Goal: Information Seeking & Learning: Find specific fact

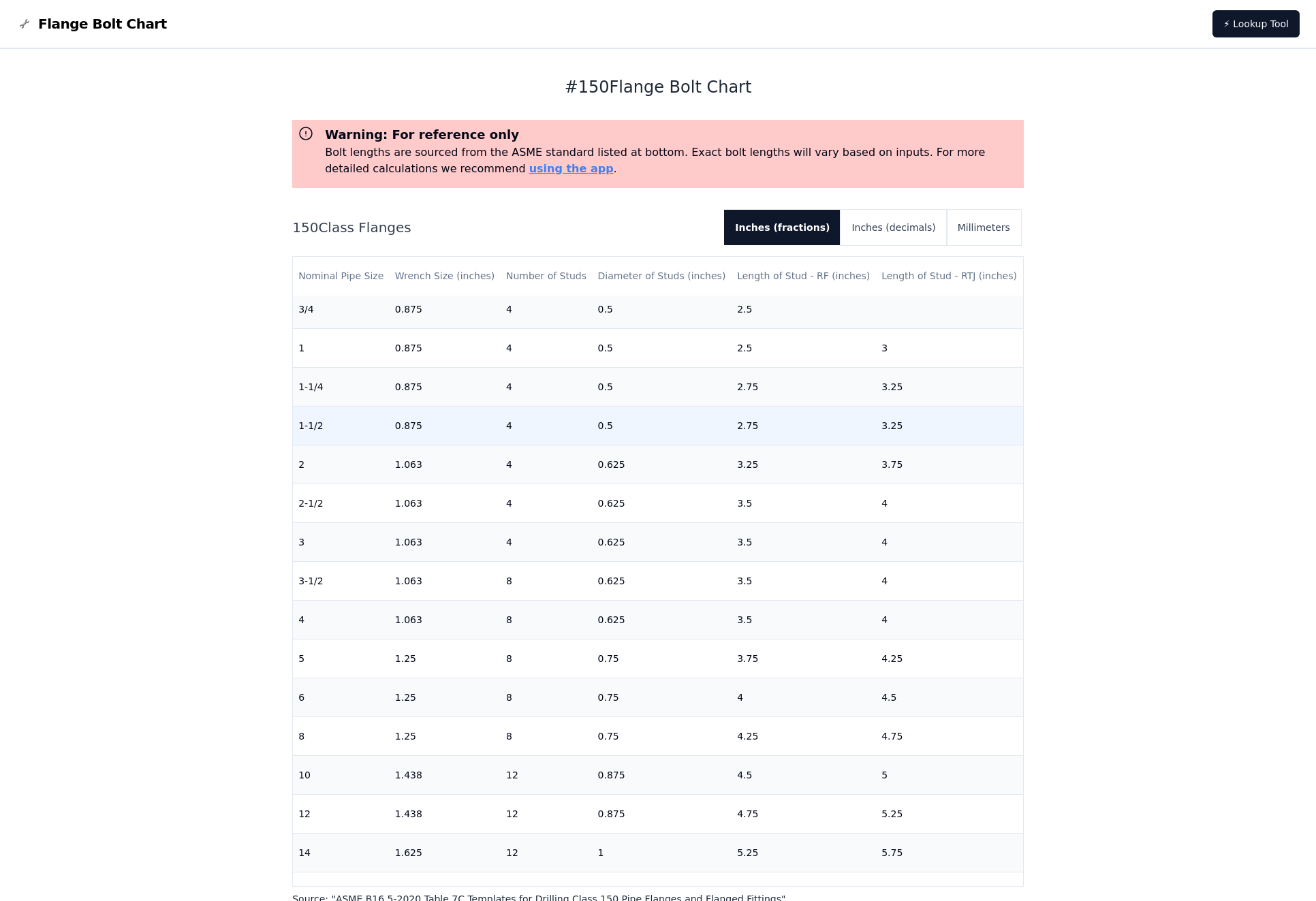
scroll to position [68, 0]
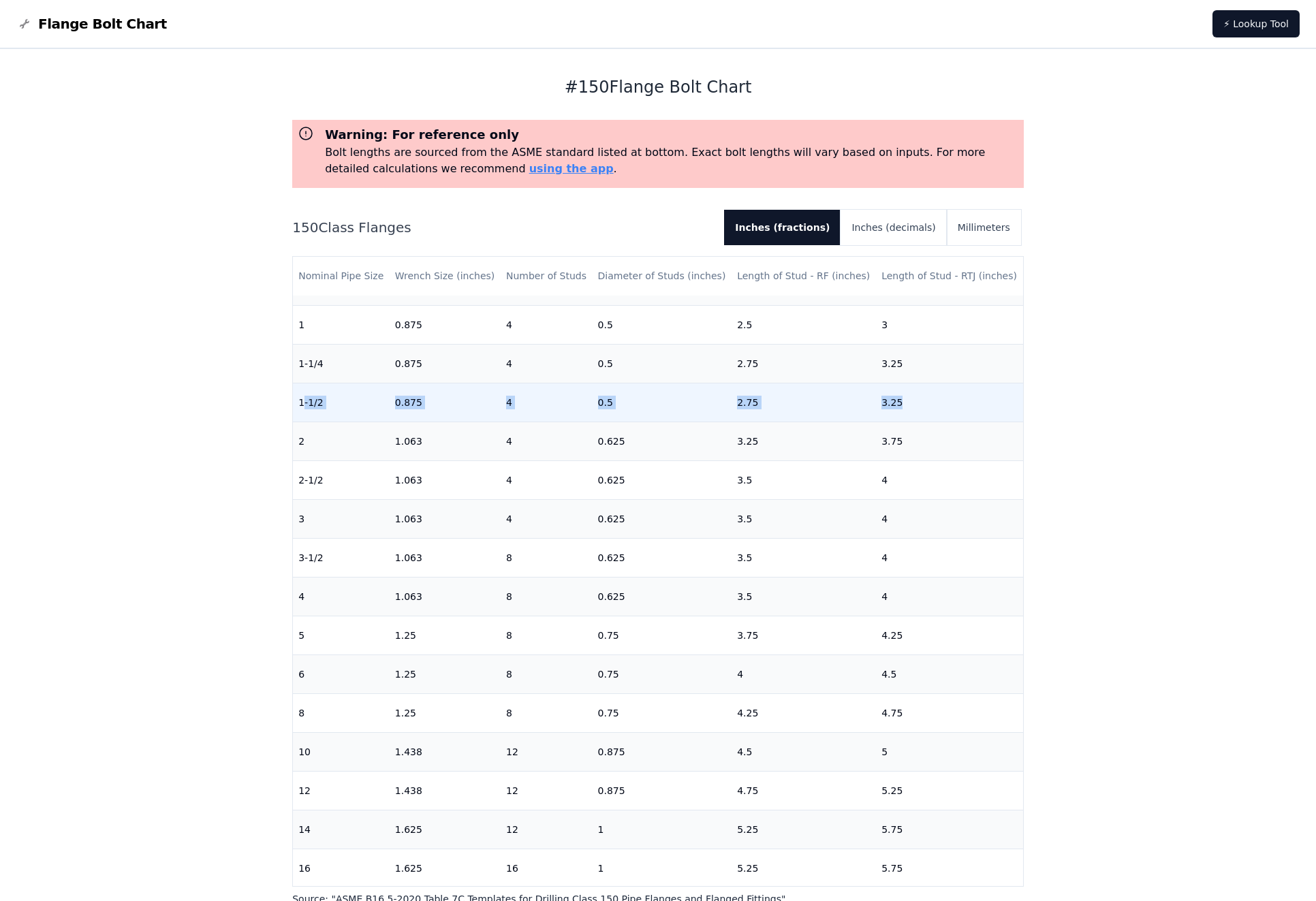
drag, startPoint x: 304, startPoint y: 398, endPoint x: 952, endPoint y: 412, distance: 648.2
click at [952, 412] on tr "1-1/2 0.875 4 0.5 2.75 3.25" at bounding box center [658, 402] width 730 height 38
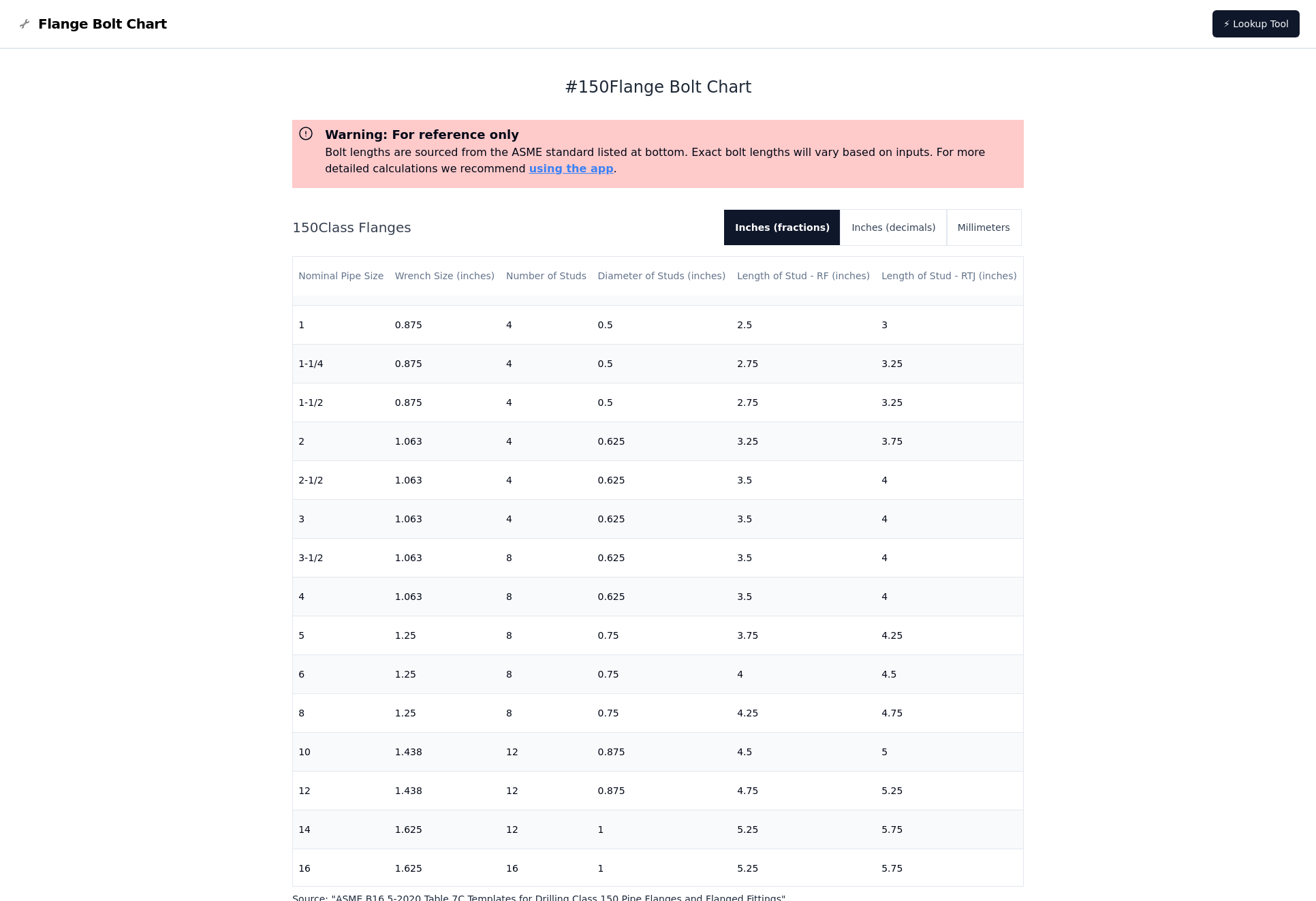
click at [107, 238] on div "# 150 Flange Bolt Chart Warning: For reference only Bolt lengths are sourced fr…" at bounding box center [658, 644] width 1316 height 1190
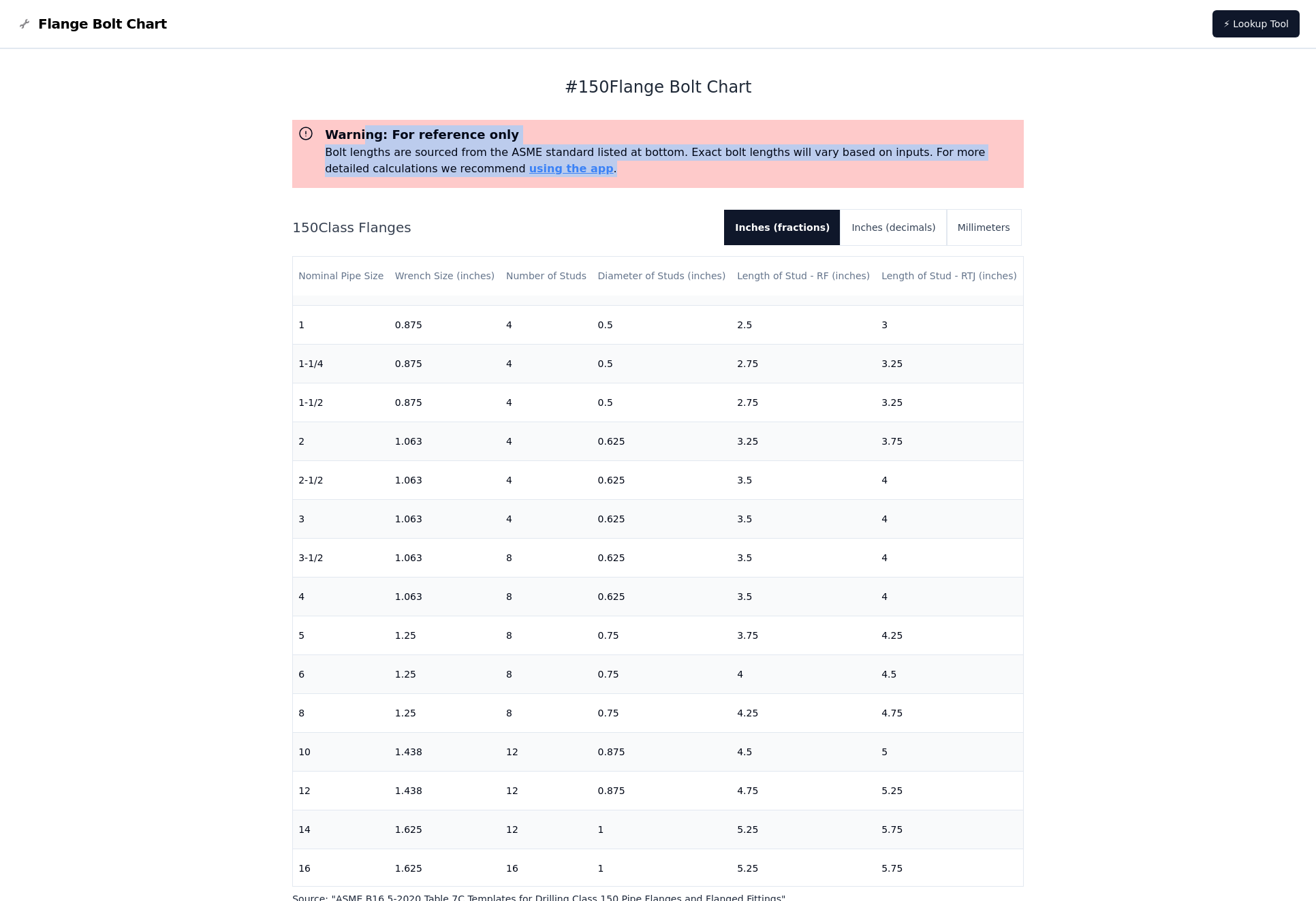
drag, startPoint x: 356, startPoint y: 136, endPoint x: 513, endPoint y: 162, distance: 159.1
click at [513, 162] on div "Warning: For reference only Bolt lengths are sourced from the ASME standard lis…" at bounding box center [666, 151] width 705 height 52
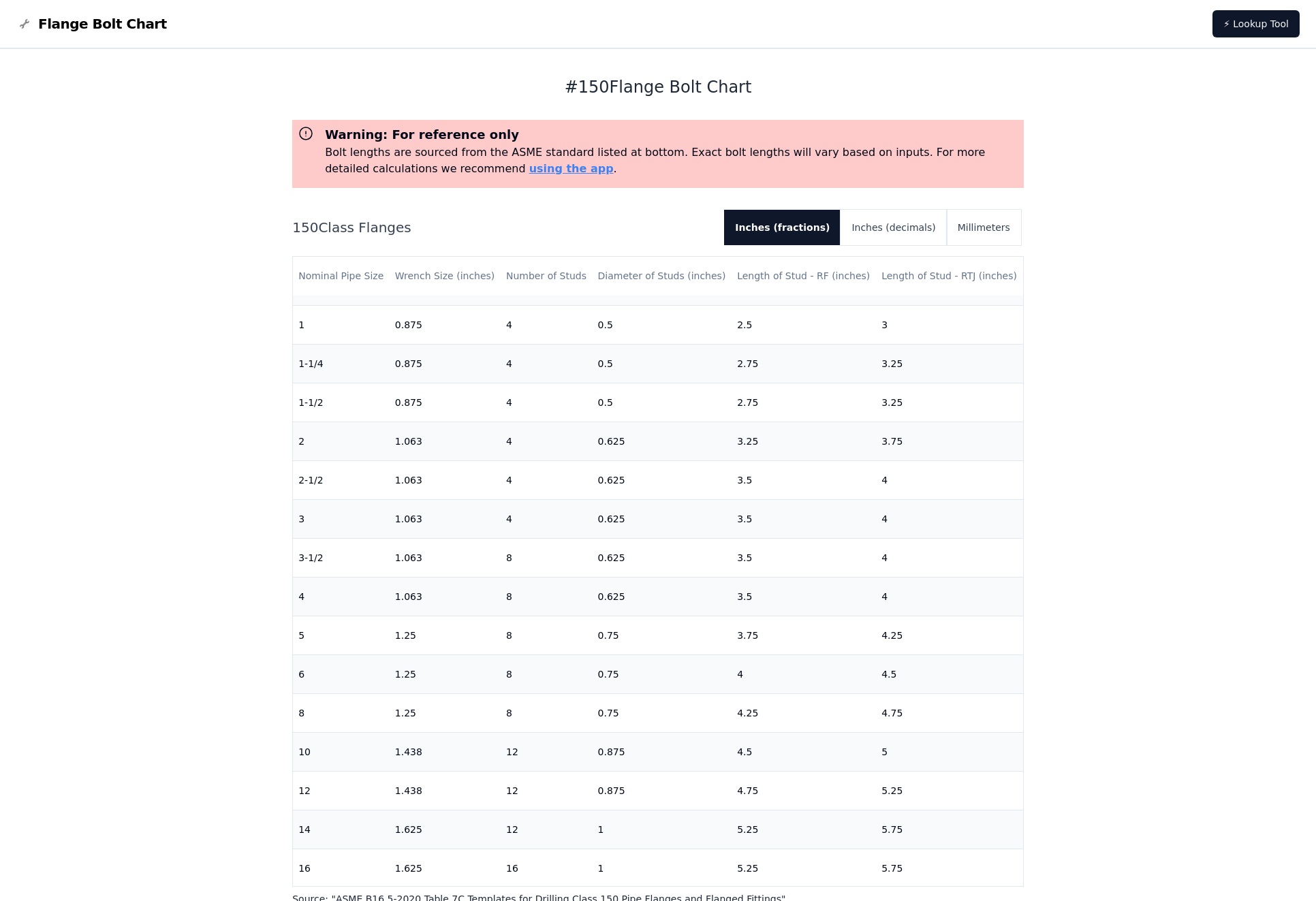
drag, startPoint x: 202, startPoint y: 199, endPoint x: 211, endPoint y: 190, distance: 12.7
click at [202, 199] on div "# 150 Flange Bolt Chart Warning: For reference only Bolt lengths are sourced fr…" at bounding box center [658, 644] width 1316 height 1190
click at [203, 417] on div "# 150 Flange Bolt Chart Warning: For reference only Bolt lengths are sourced fr…" at bounding box center [658, 644] width 1316 height 1190
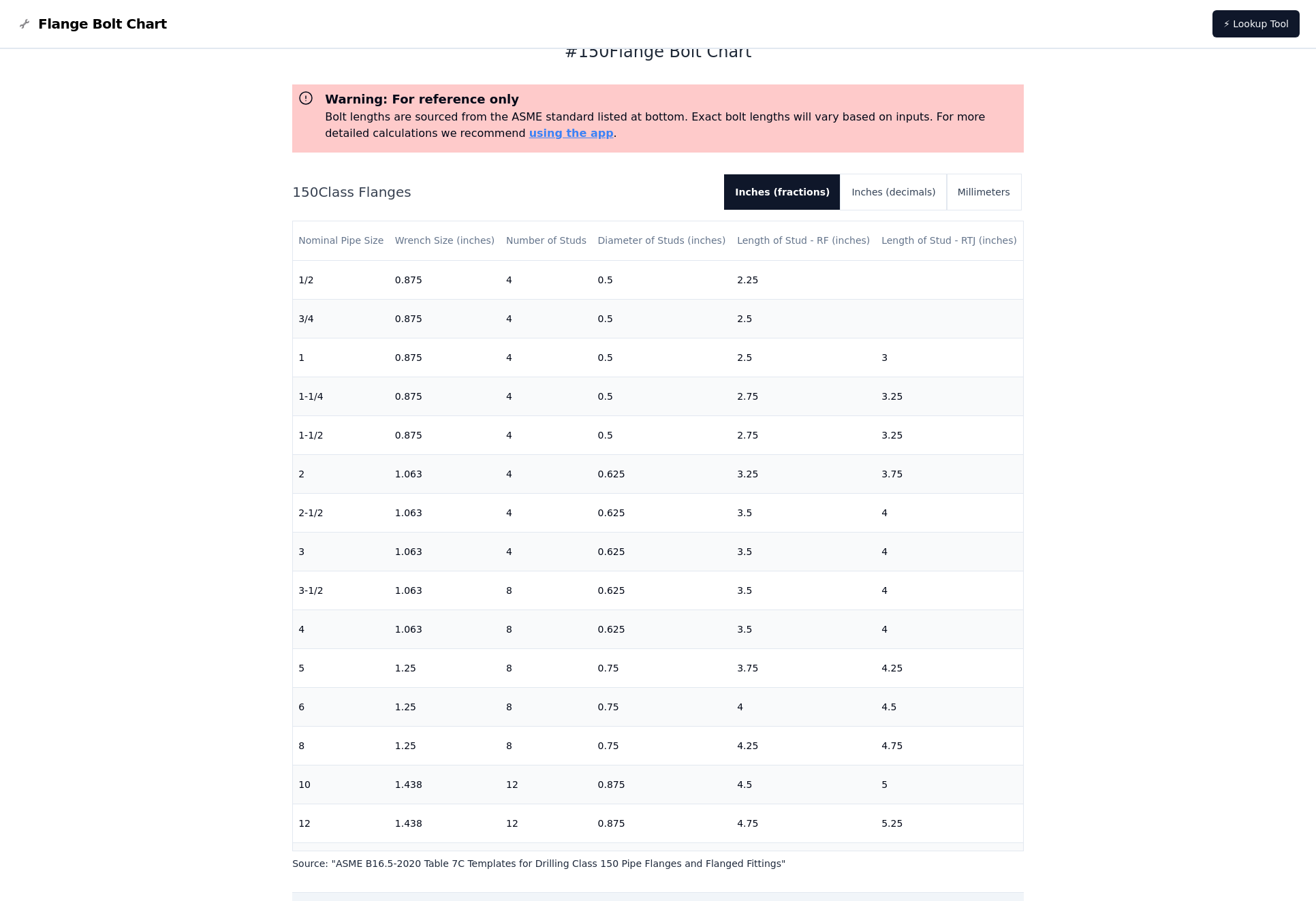
scroll to position [68, 0]
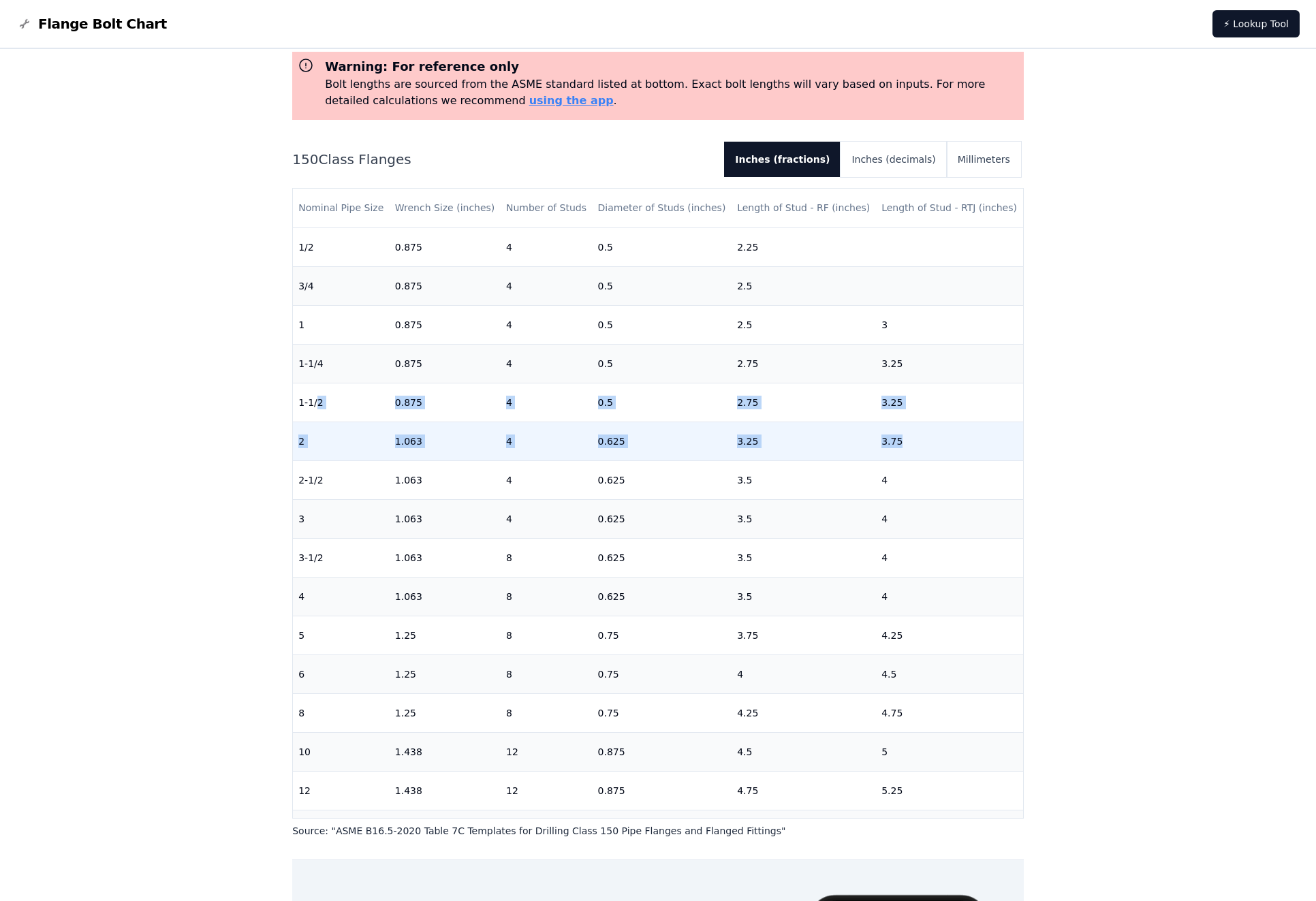
drag, startPoint x: 315, startPoint y: 409, endPoint x: 963, endPoint y: 432, distance: 648.4
click at [962, 434] on tbody "1/2 0.875 4 0.5 2.25 [DATE] 0.875 4 0.5 2.5 1 0.875 4 0.5 2.5 3 1-1/4 0.875 4 0…" at bounding box center [658, 635] width 730 height 815
